Goal: Information Seeking & Learning: Learn about a topic

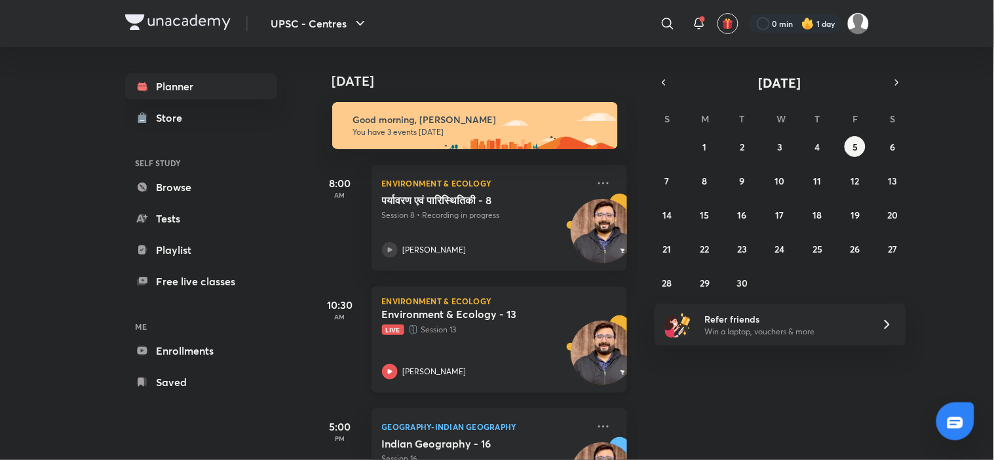
click at [520, 335] on p "Live Session 13" at bounding box center [485, 330] width 206 height 13
